Goal: Task Accomplishment & Management: Complete application form

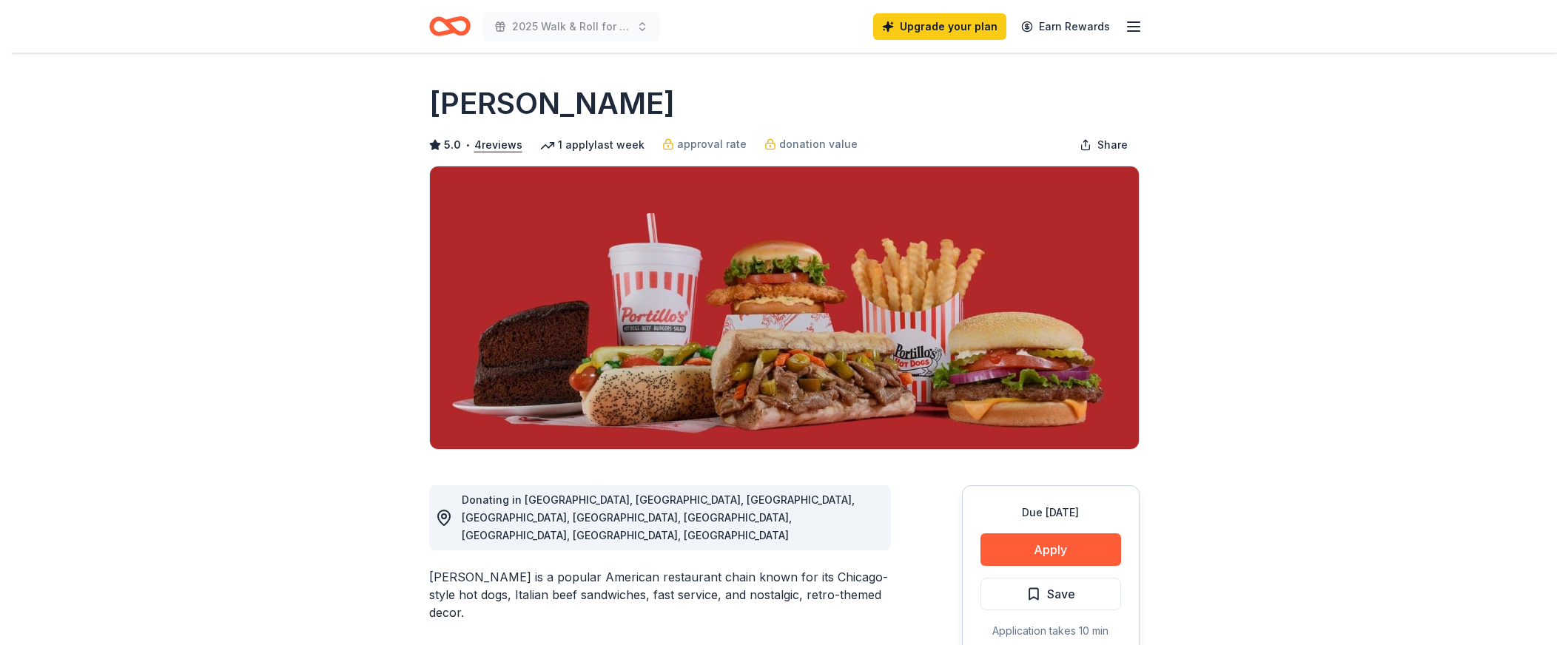
scroll to position [296, 0]
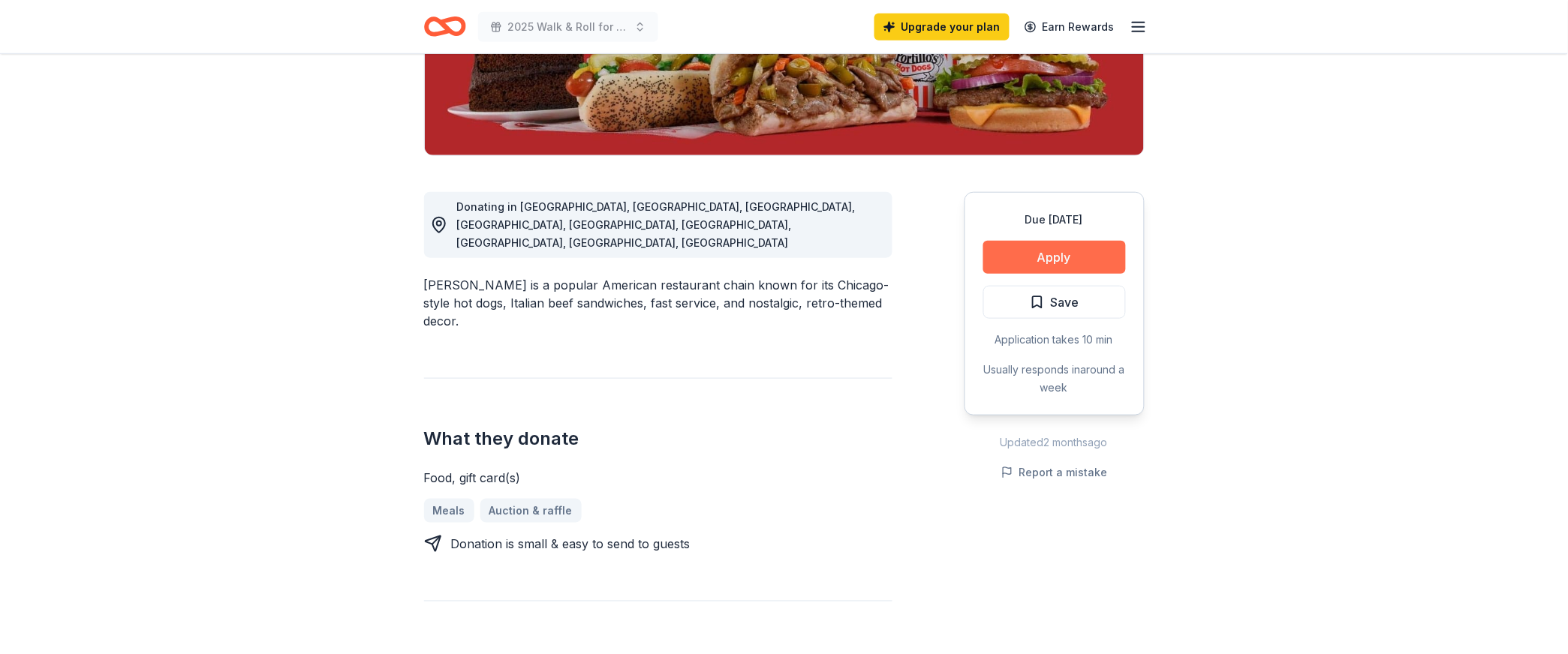
click at [1051, 274] on button "Apply" at bounding box center [1055, 257] width 143 height 33
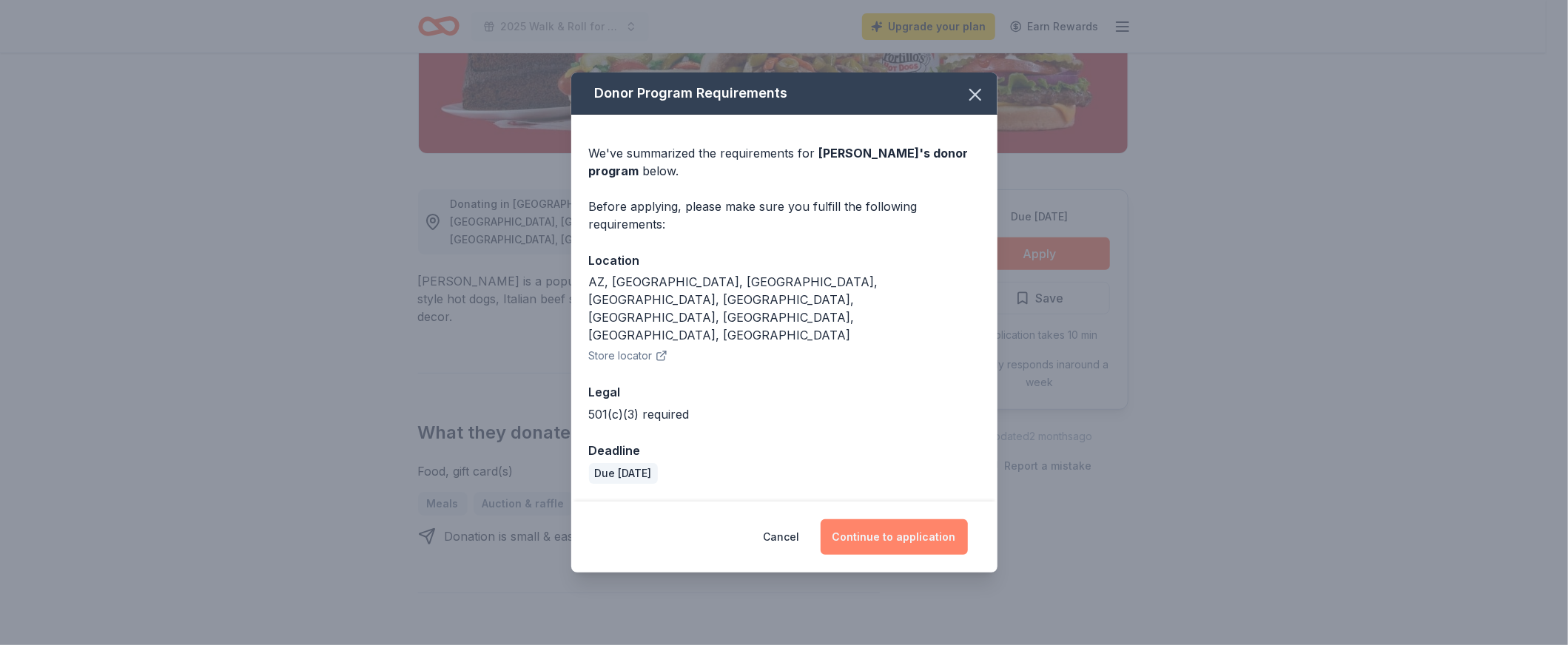
click at [904, 555] on button "Continue to application" at bounding box center [895, 537] width 148 height 36
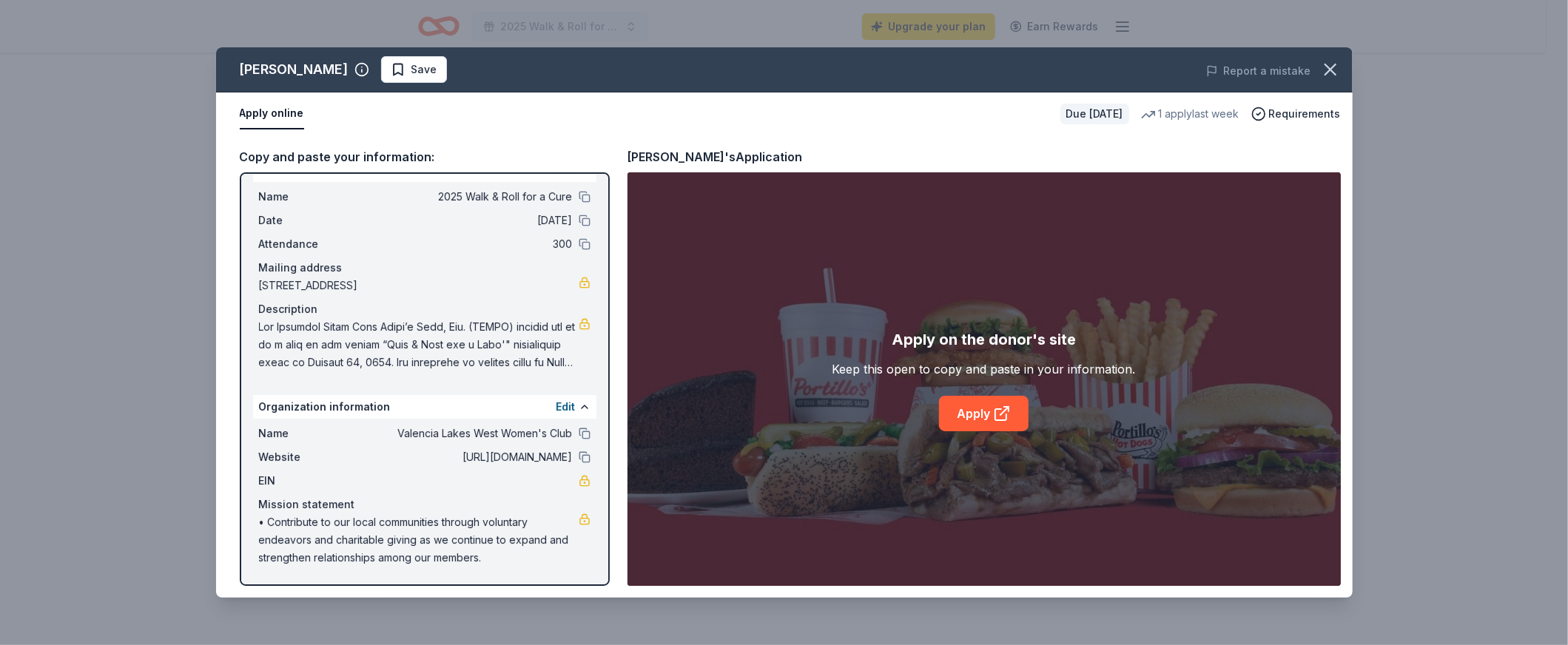
scroll to position [214, 0]
click at [557, 399] on button "Edit" at bounding box center [567, 407] width 20 height 18
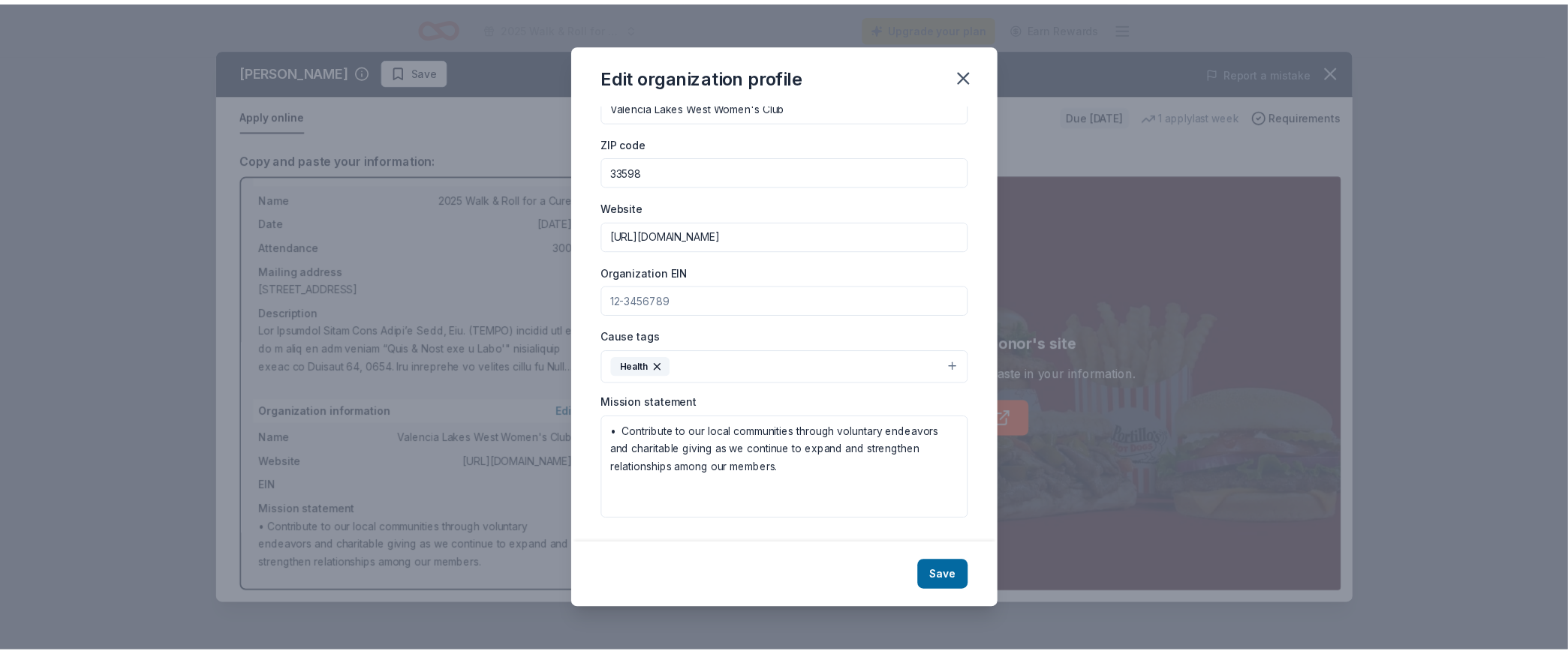
scroll to position [227, 0]
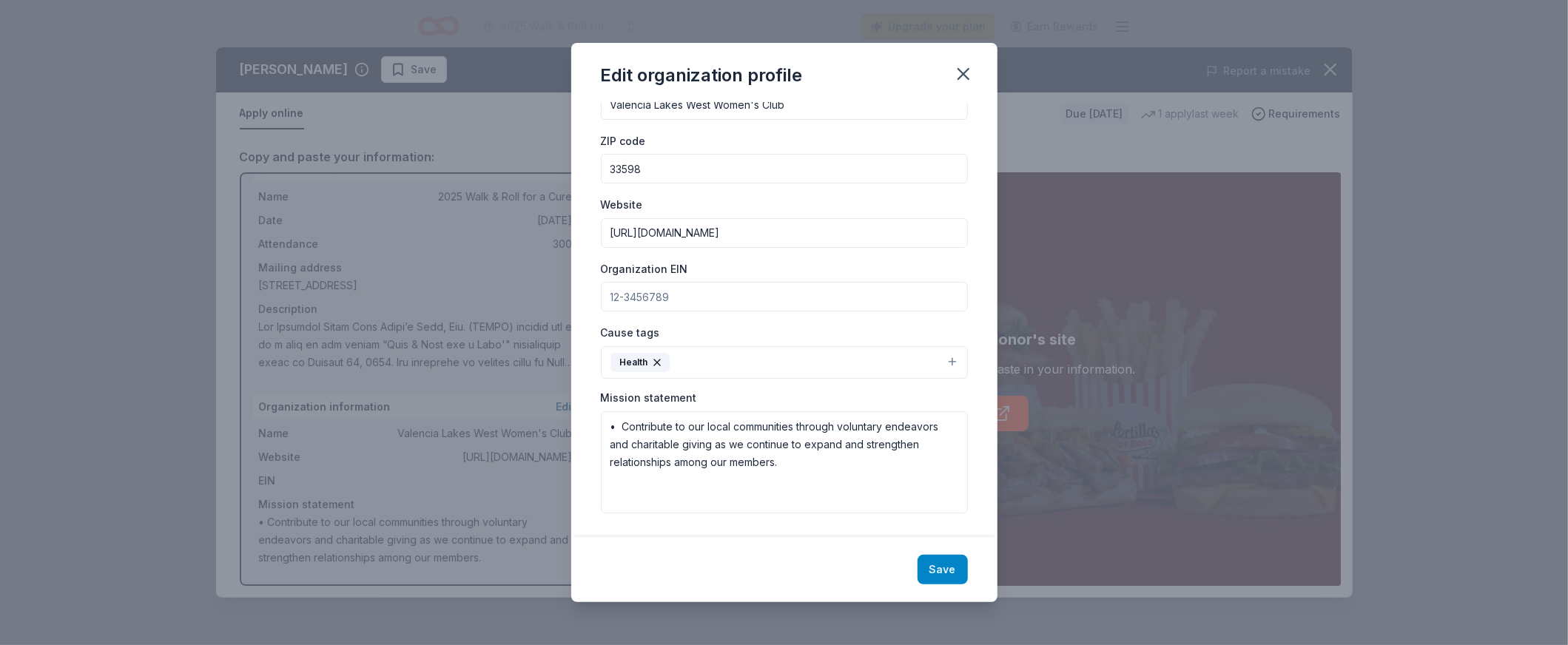
click at [968, 558] on button "Save" at bounding box center [942, 569] width 51 height 29
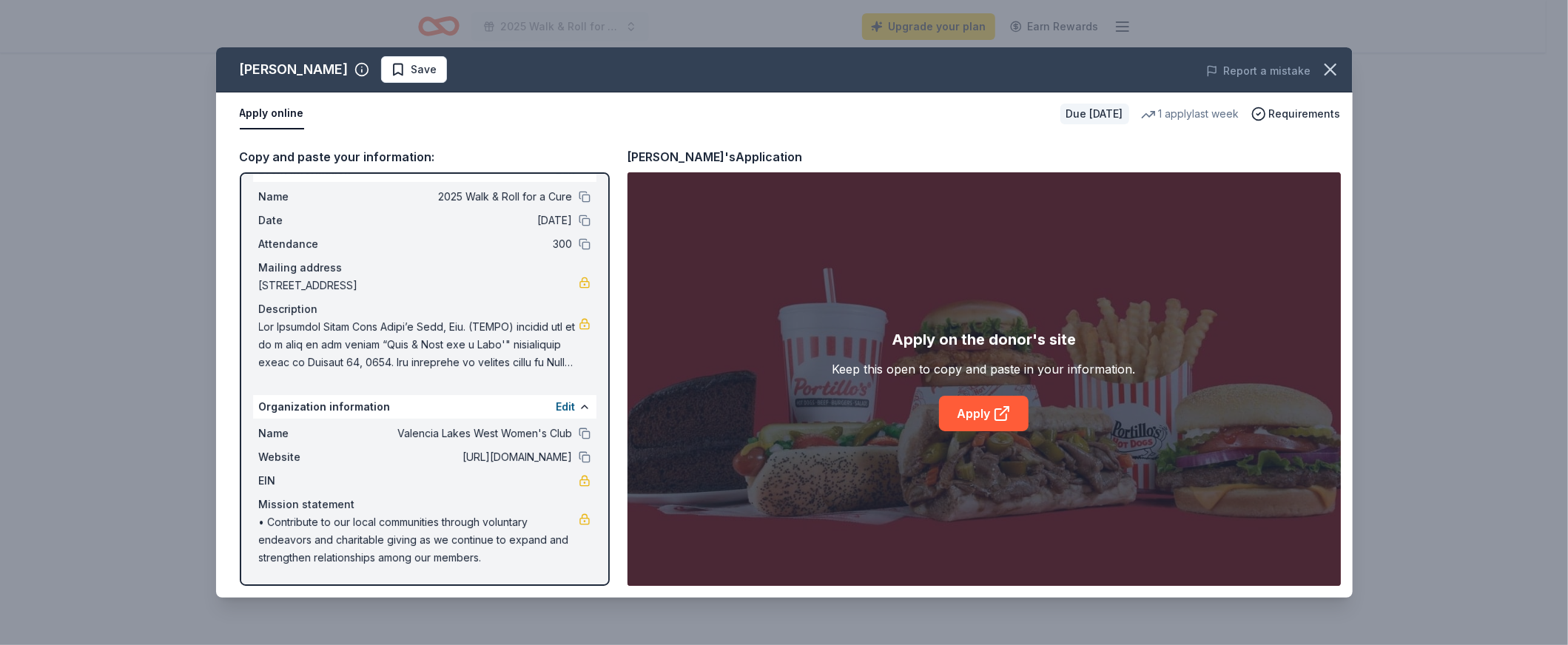
click at [1141, 123] on div "1 apply last week" at bounding box center [1190, 114] width 99 height 18
click at [1084, 125] on div "Due [DATE] 1 apply last week Requirements" at bounding box center [1200, 113] width 280 height 20
click at [1082, 125] on div "Due [DATE] 1 apply last week Requirements" at bounding box center [1200, 113] width 280 height 20
click at [975, 431] on link "Apply" at bounding box center [984, 414] width 90 height 36
click at [417, 78] on span "Save" at bounding box center [424, 69] width 26 height 18
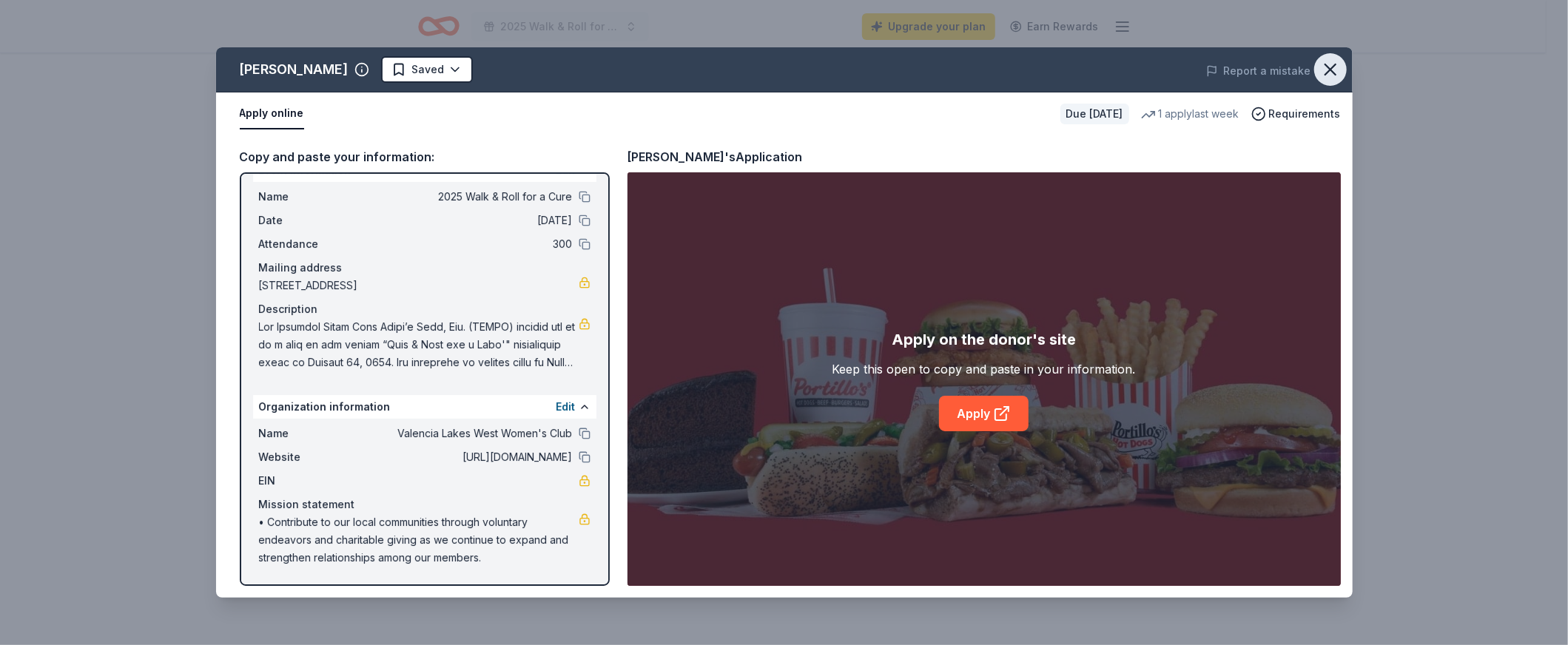
click at [1322, 80] on icon "button" at bounding box center [1330, 69] width 20 height 20
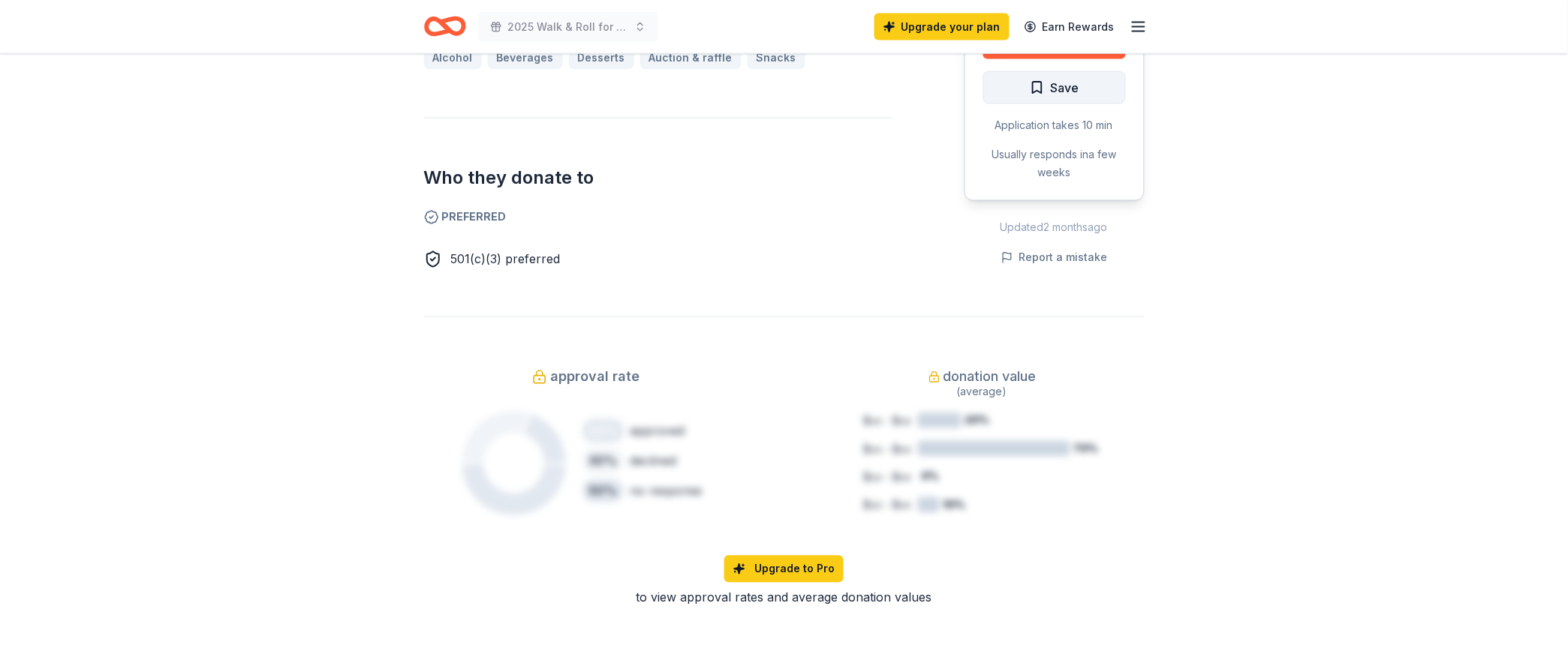
scroll to position [751, 0]
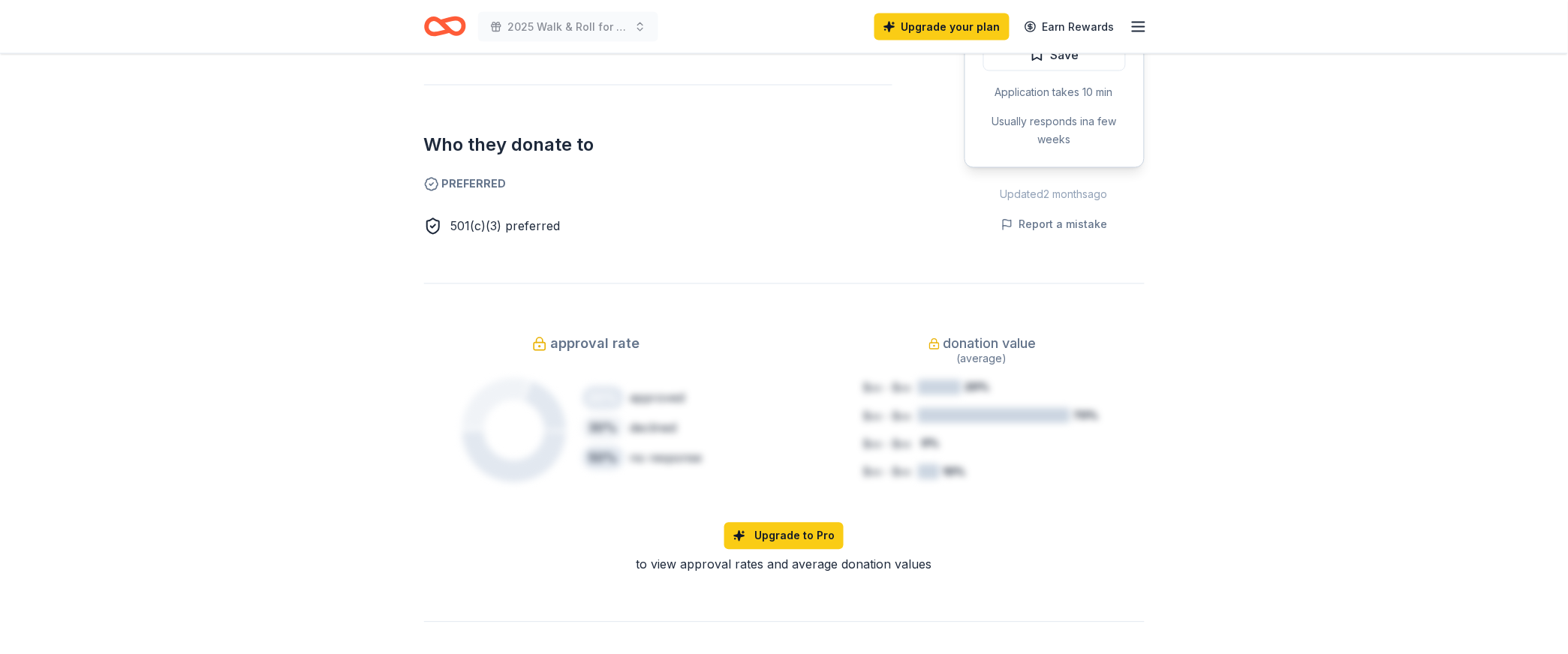
click at [779, 37] on div "Alcohol Beverages Desserts Auction & raffle Snacks" at bounding box center [658, 24] width 468 height 24
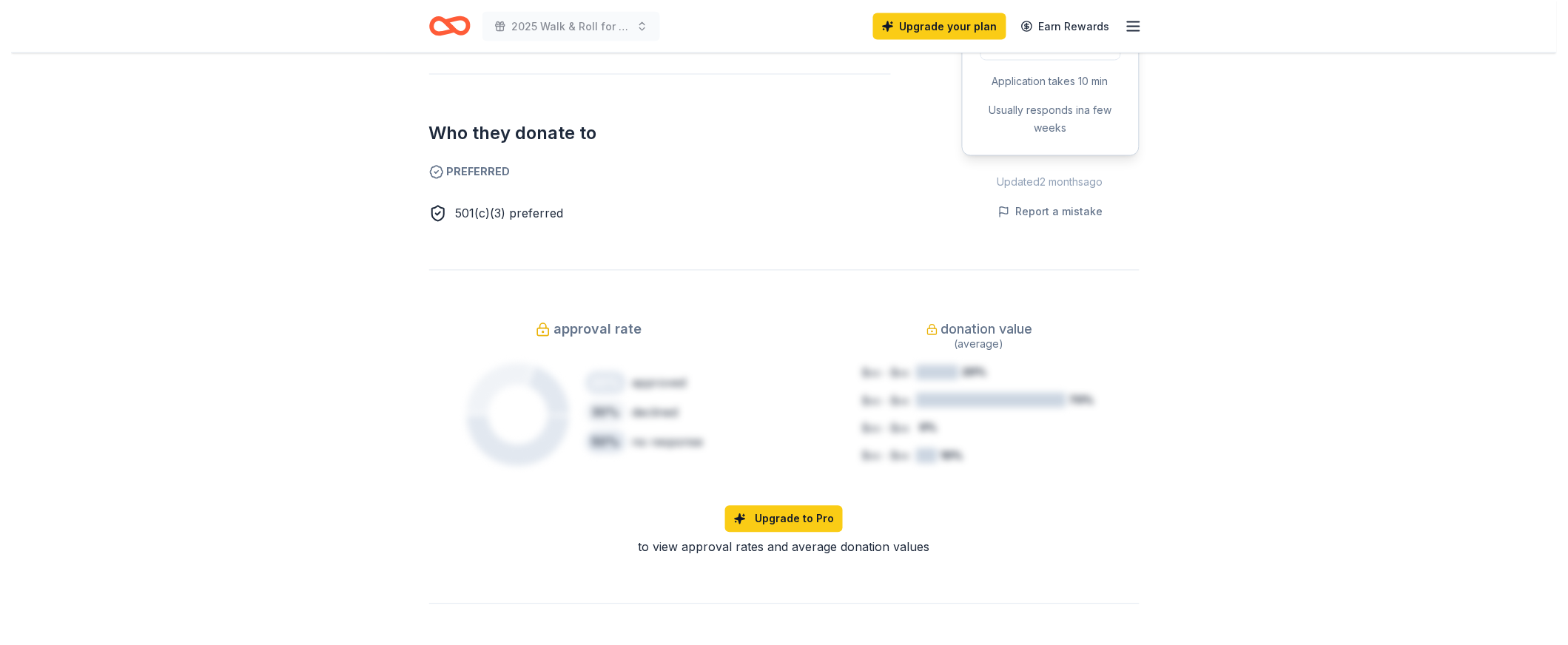
scroll to position [751, 0]
drag, startPoint x: 994, startPoint y: 182, endPoint x: 1039, endPoint y: 223, distance: 60.9
click at [1039, 155] on div "Due in 64 days Apply Save Application takes 10 min Usually responds in a few we…" at bounding box center [1040, 44] width 178 height 221
click at [1039, 52] on span "Save" at bounding box center [1050, 43] width 28 height 20
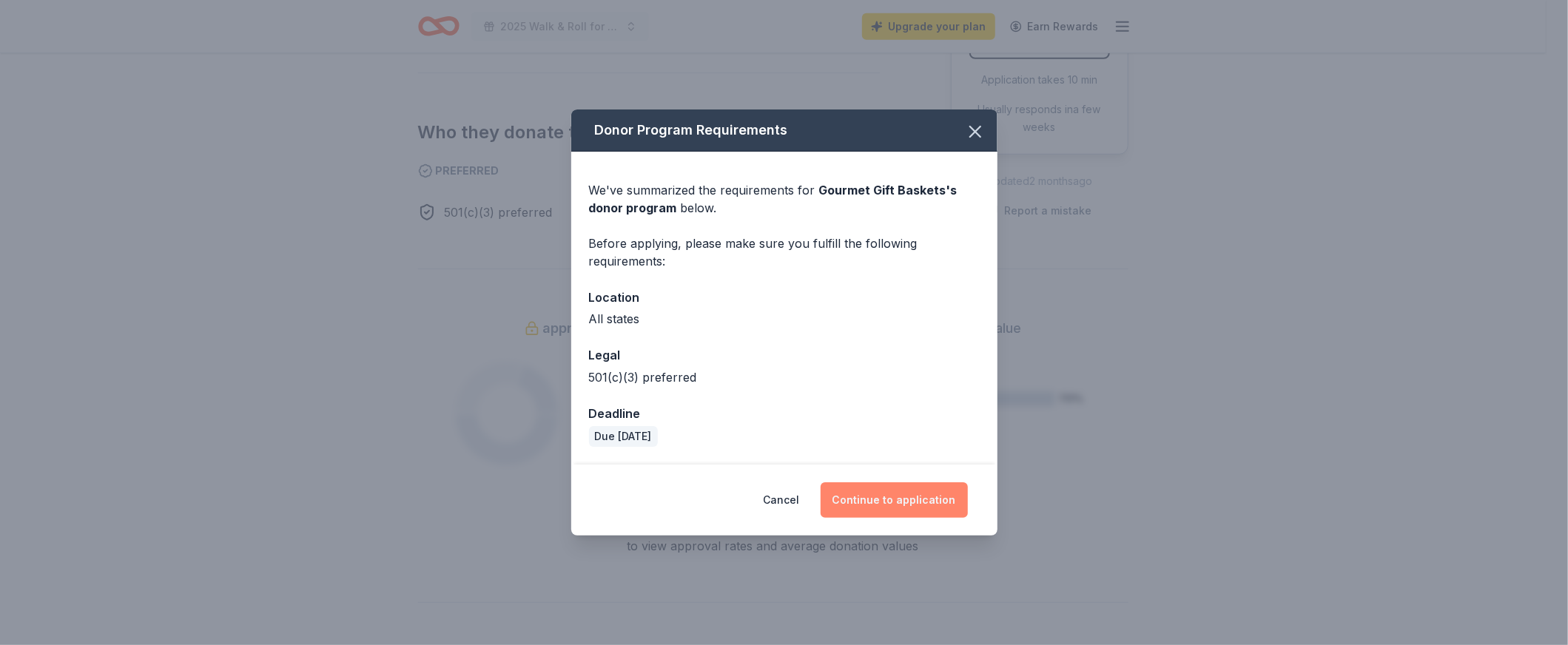
click at [961, 518] on button "Continue to application" at bounding box center [895, 500] width 148 height 36
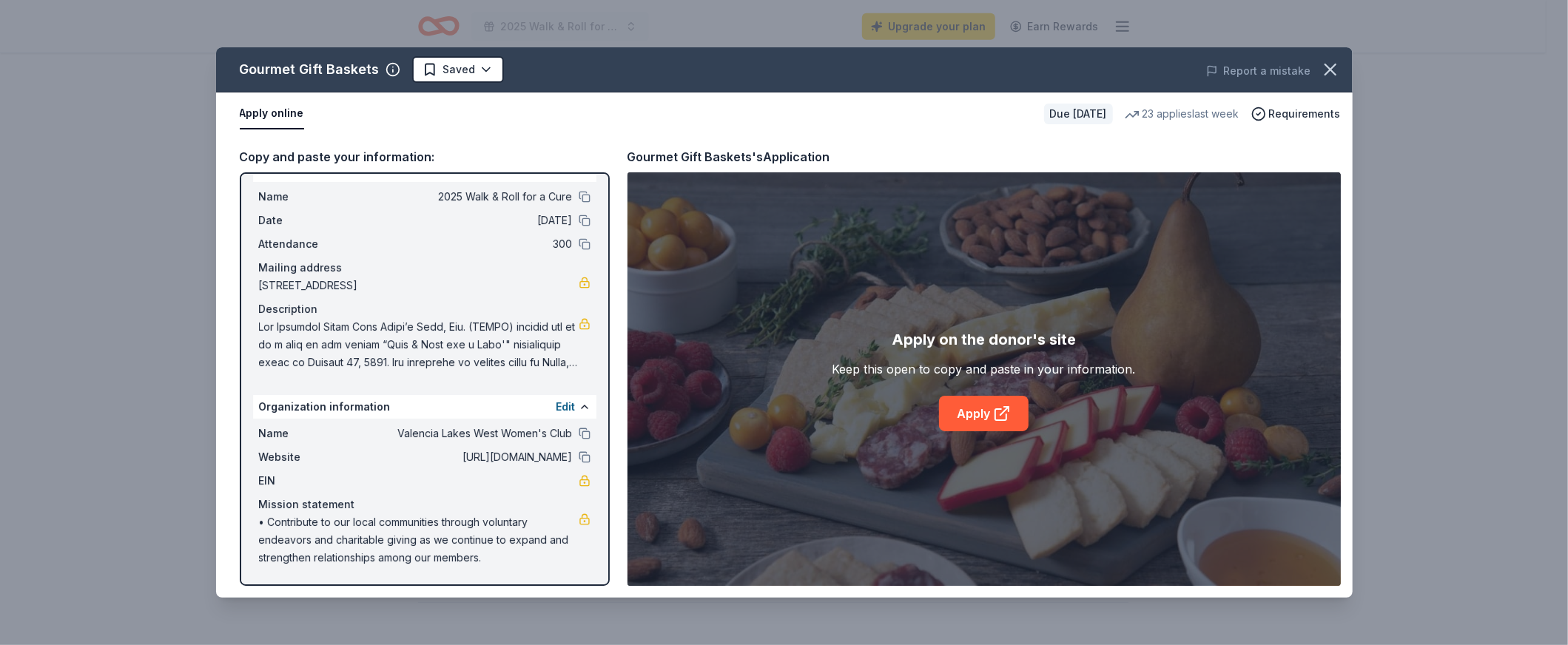
scroll to position [214, 0]
click at [985, 431] on link "Apply" at bounding box center [984, 414] width 90 height 36
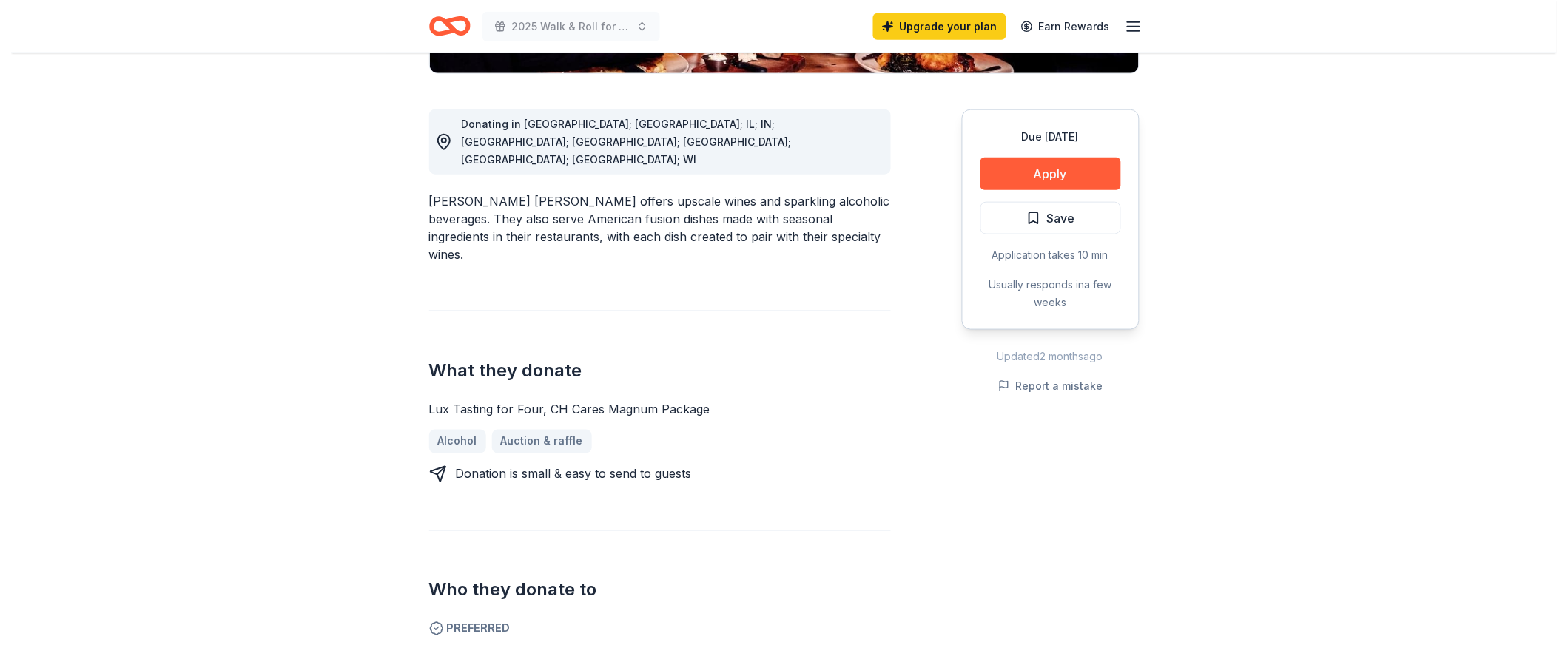
scroll to position [424, 0]
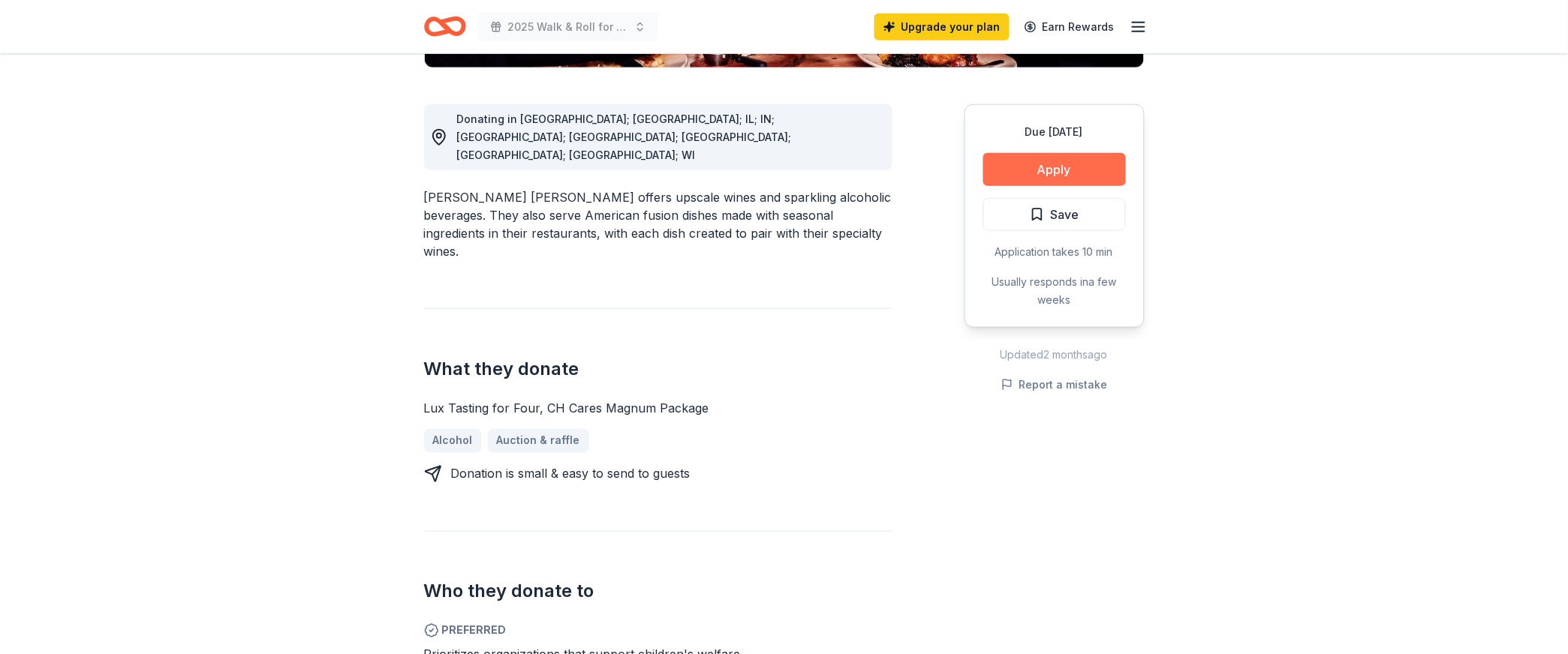
click at [1037, 186] on button "Apply" at bounding box center [1055, 170] width 143 height 33
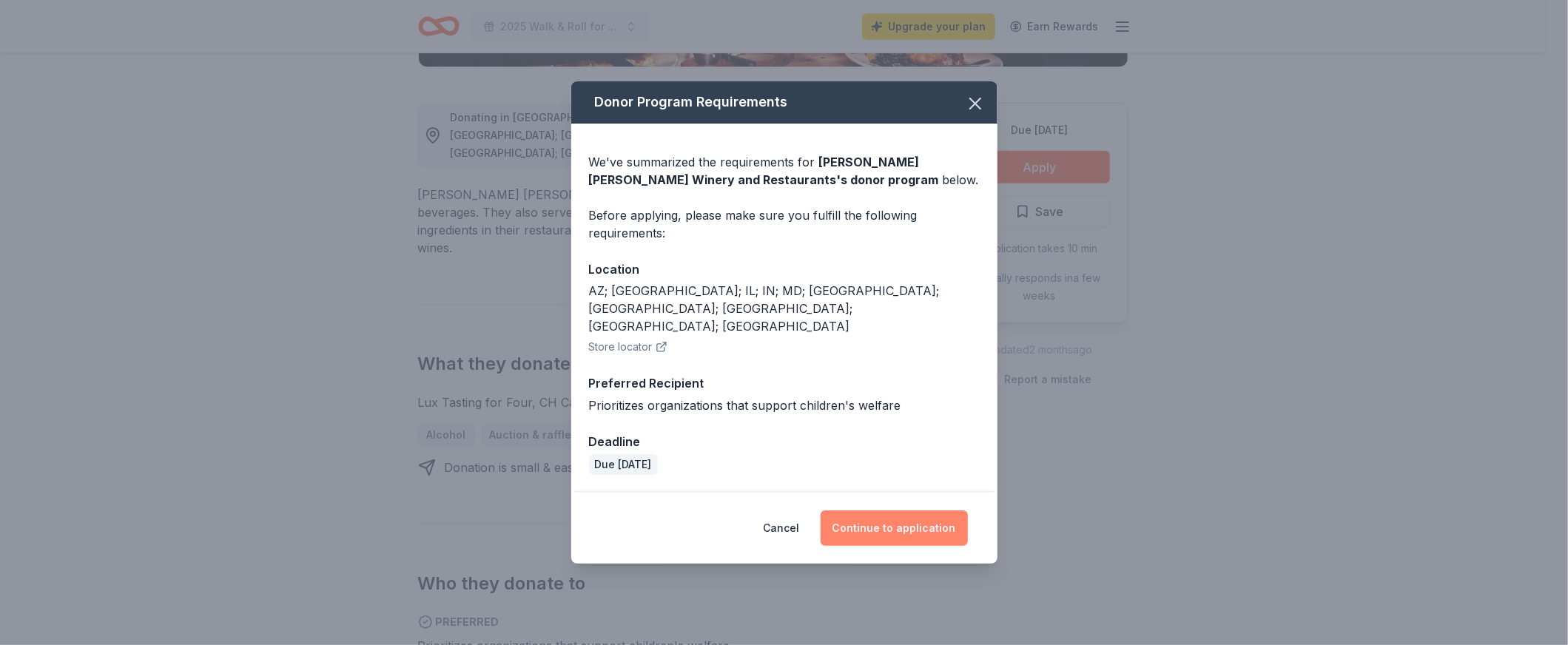
click at [948, 546] on button "Continue to application" at bounding box center [895, 528] width 148 height 36
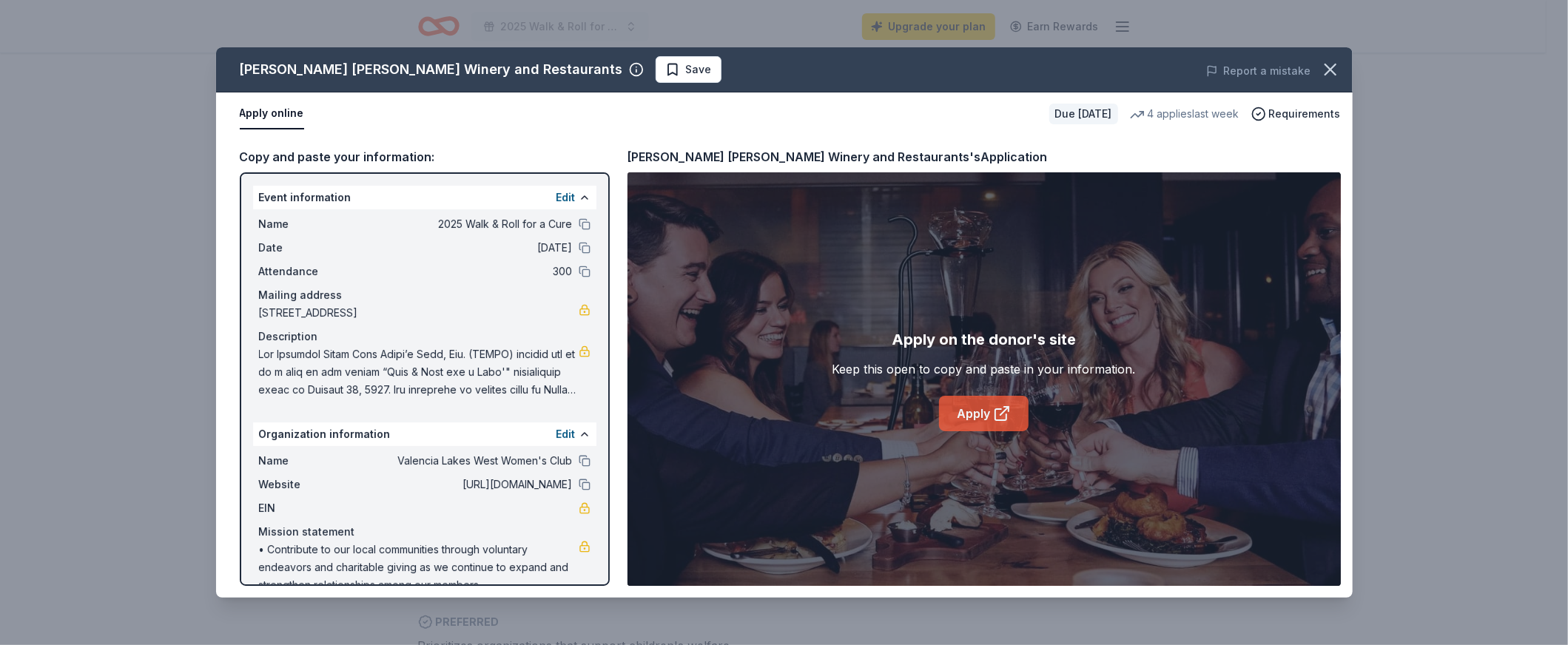
click at [982, 420] on link "Apply" at bounding box center [984, 414] width 90 height 36
